Goal: Information Seeking & Learning: Learn about a topic

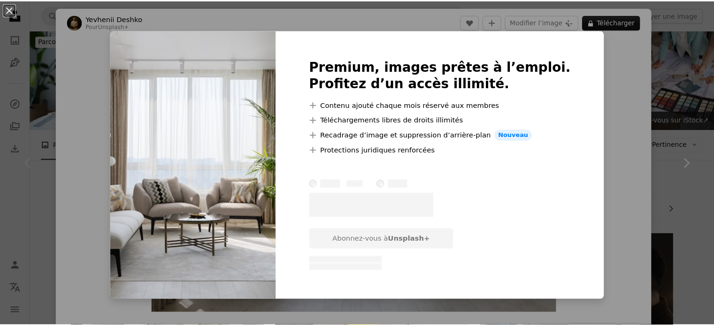
scroll to position [25, 0]
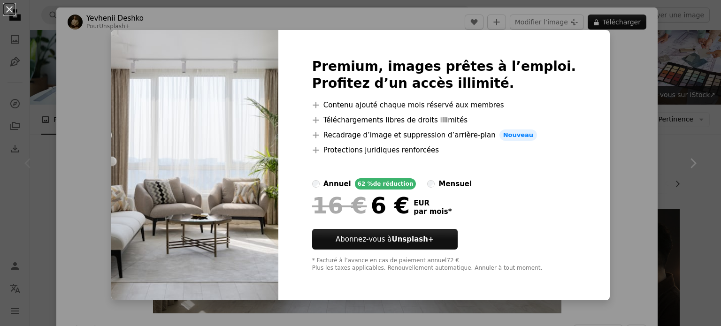
click at [630, 77] on div "An X shape Premium, images prêtes à l’emploi. Profitez d’un accès illimité. A p…" at bounding box center [360, 163] width 721 height 326
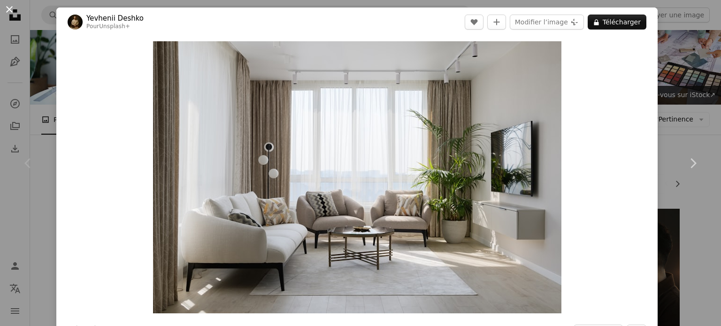
click at [8, 11] on button "An X shape" at bounding box center [9, 9] width 11 height 11
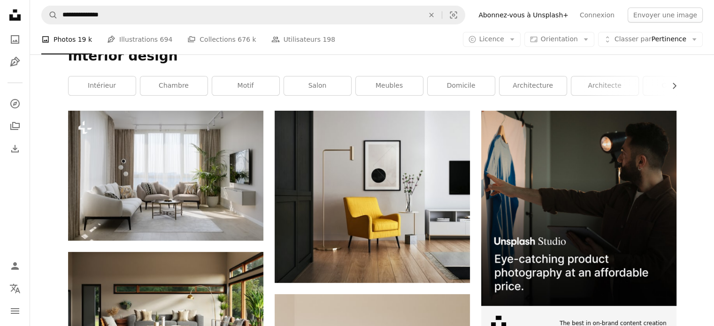
scroll to position [81, 0]
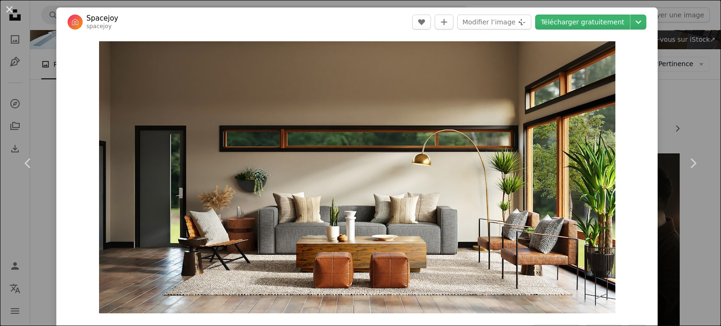
click at [27, 218] on div "An X shape Chevron left Chevron right Spacejoy spacejoy A heart A plus sign Mod…" at bounding box center [360, 163] width 721 height 326
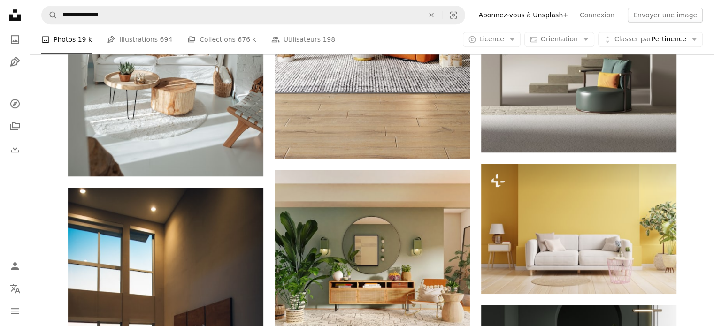
scroll to position [606, 0]
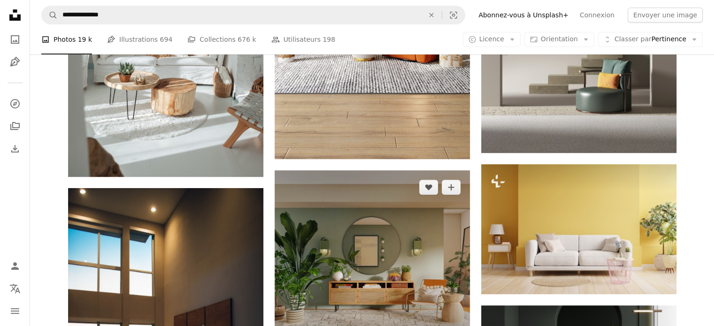
click at [348, 188] on img at bounding box center [372, 267] width 195 height 195
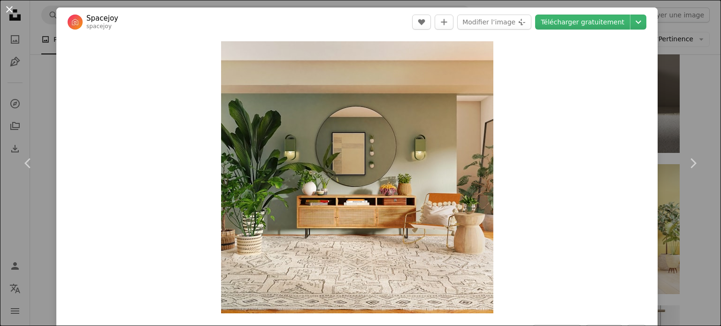
click at [12, 14] on button "An X shape" at bounding box center [9, 9] width 11 height 11
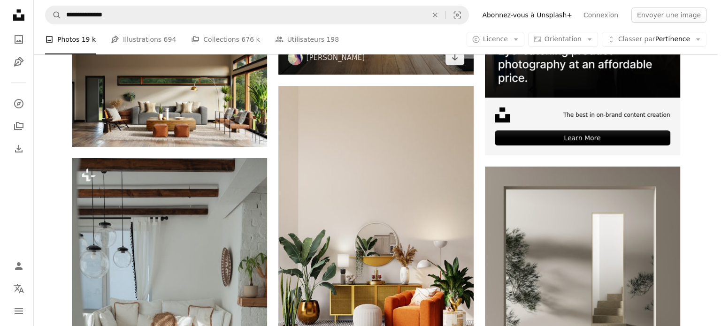
scroll to position [332, 0]
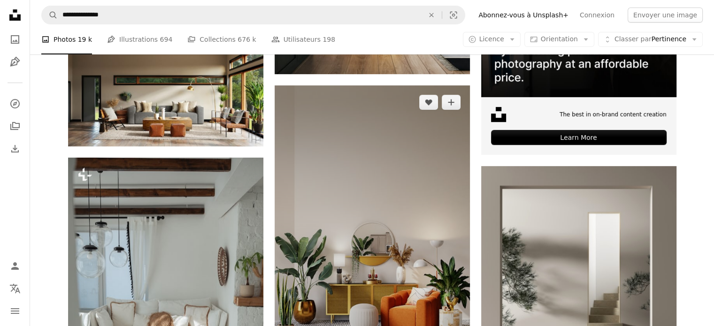
click at [404, 134] on img at bounding box center [372, 258] width 195 height 347
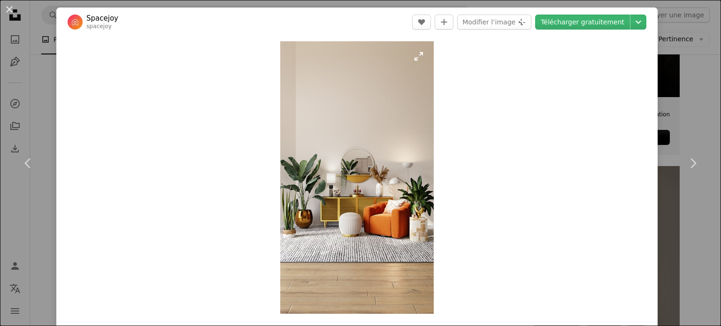
click at [414, 58] on img "Zoom sur cette image" at bounding box center [356, 177] width 153 height 273
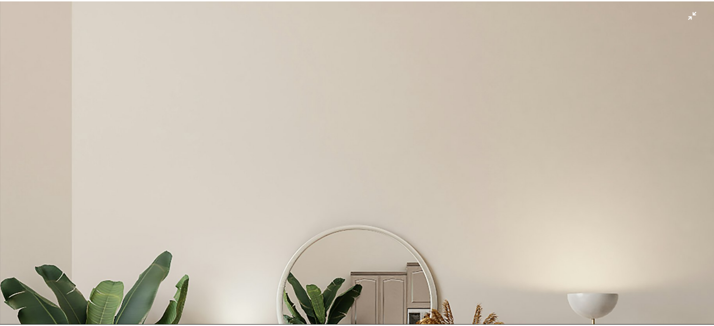
scroll to position [278, 0]
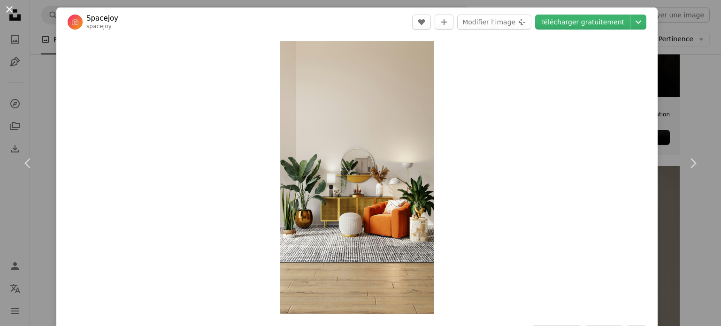
click at [9, 13] on button "An X shape" at bounding box center [9, 9] width 11 height 11
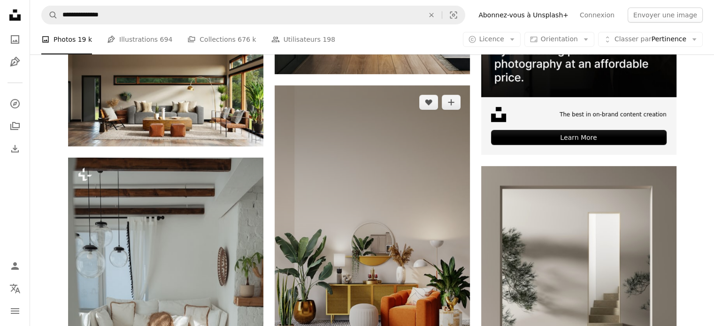
click at [387, 173] on img at bounding box center [372, 258] width 195 height 347
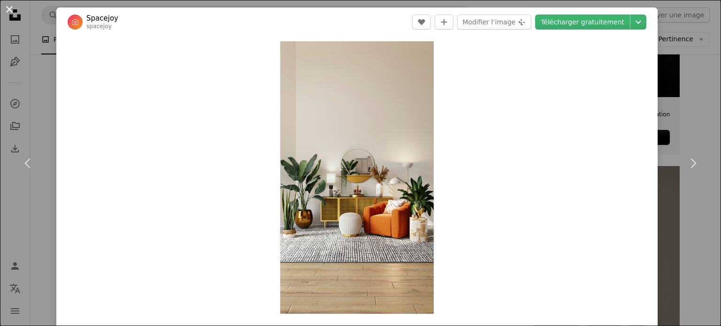
click at [11, 12] on button "An X shape" at bounding box center [9, 9] width 11 height 11
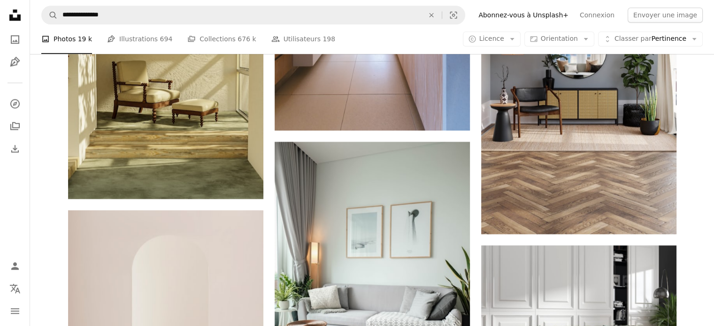
scroll to position [1232, 0]
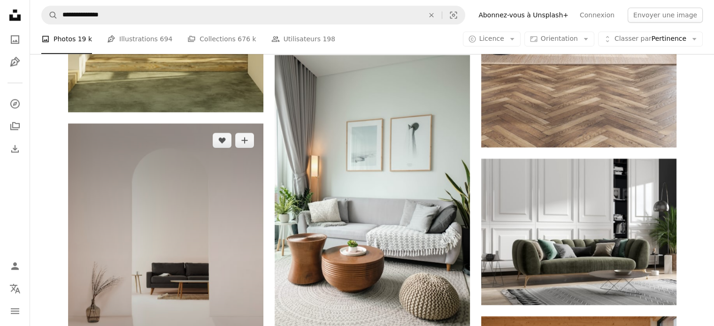
click at [158, 198] on img at bounding box center [165, 269] width 195 height 293
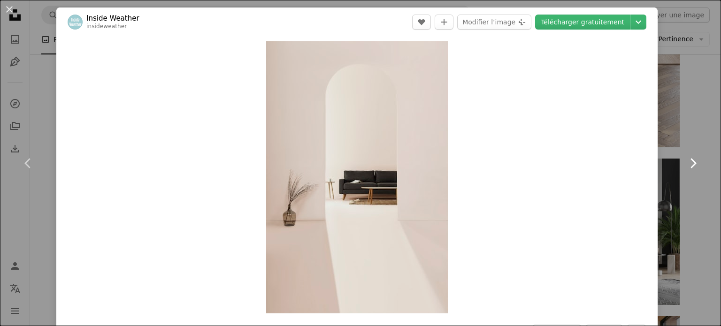
click at [665, 129] on link "Chevron right" at bounding box center [693, 163] width 56 height 90
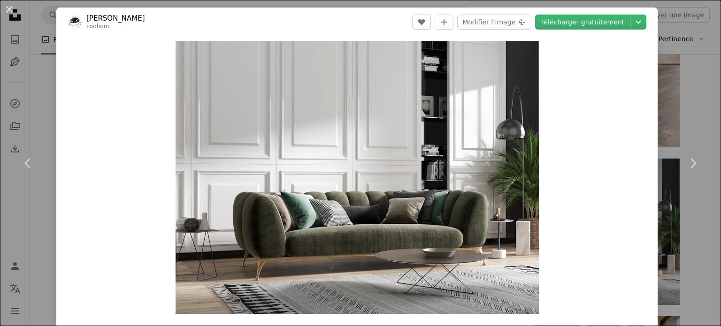
click at [669, 103] on div "An X shape Chevron left Chevron right [PERSON_NAME] coohom A heart A plus sign …" at bounding box center [360, 163] width 721 height 326
